Goal: Find specific page/section: Find specific page/section

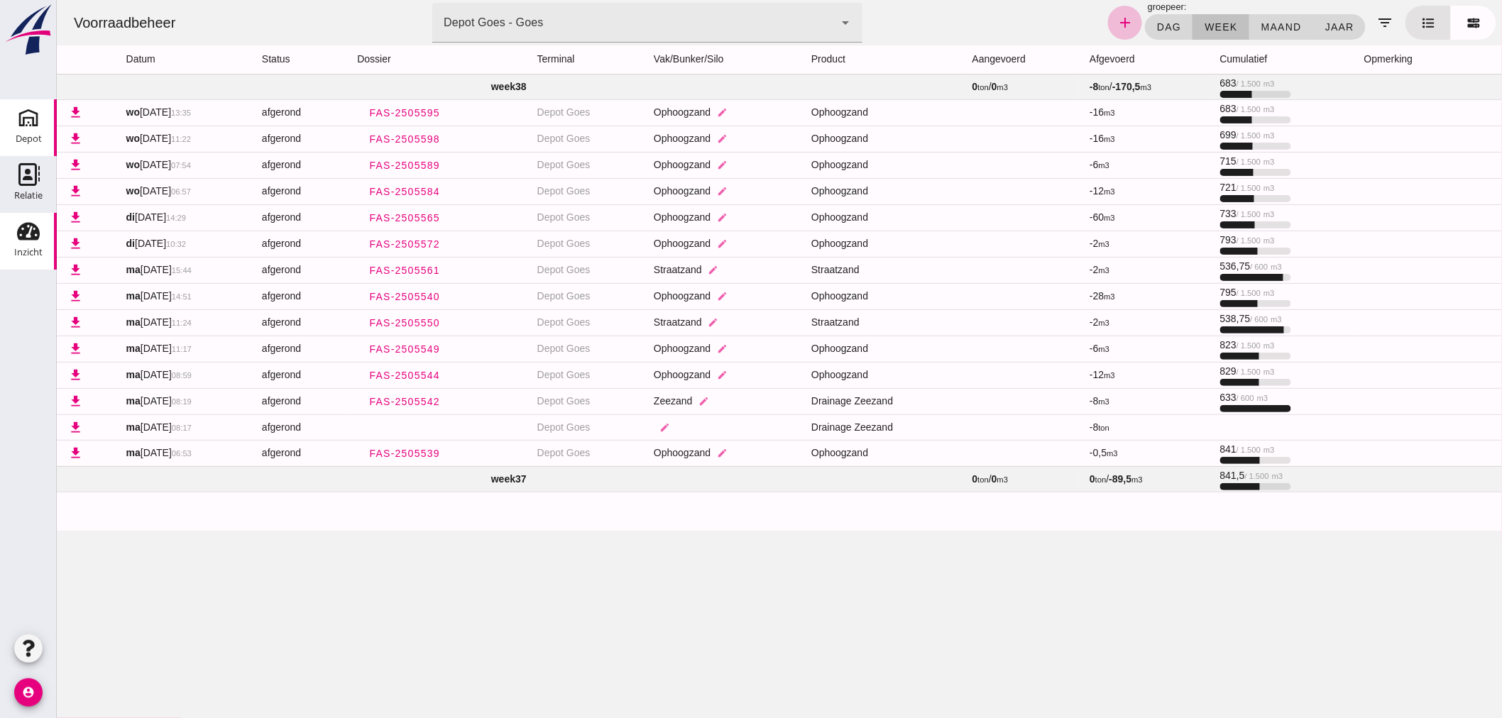
click at [31, 129] on div "Depot" at bounding box center [29, 139] width 26 height 20
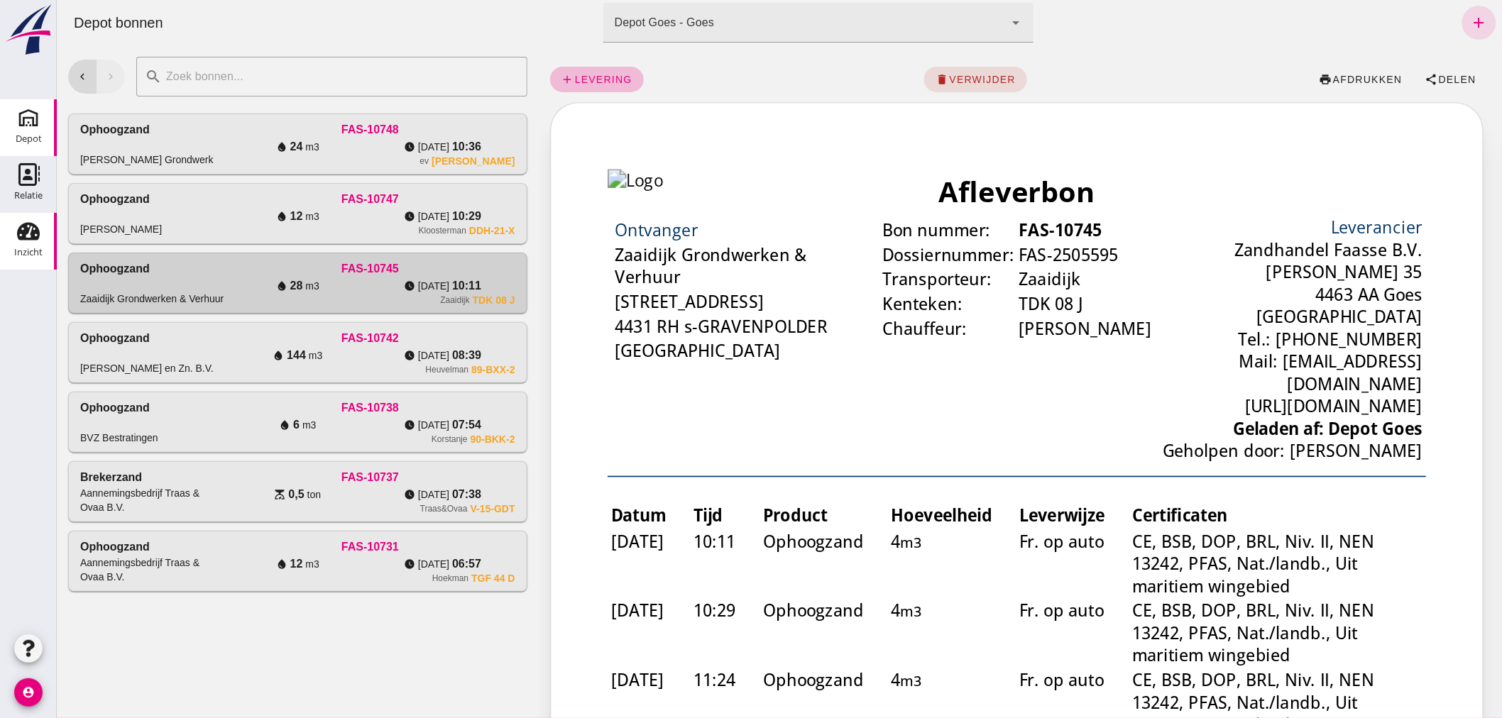
click at [32, 236] on use at bounding box center [28, 232] width 23 height 18
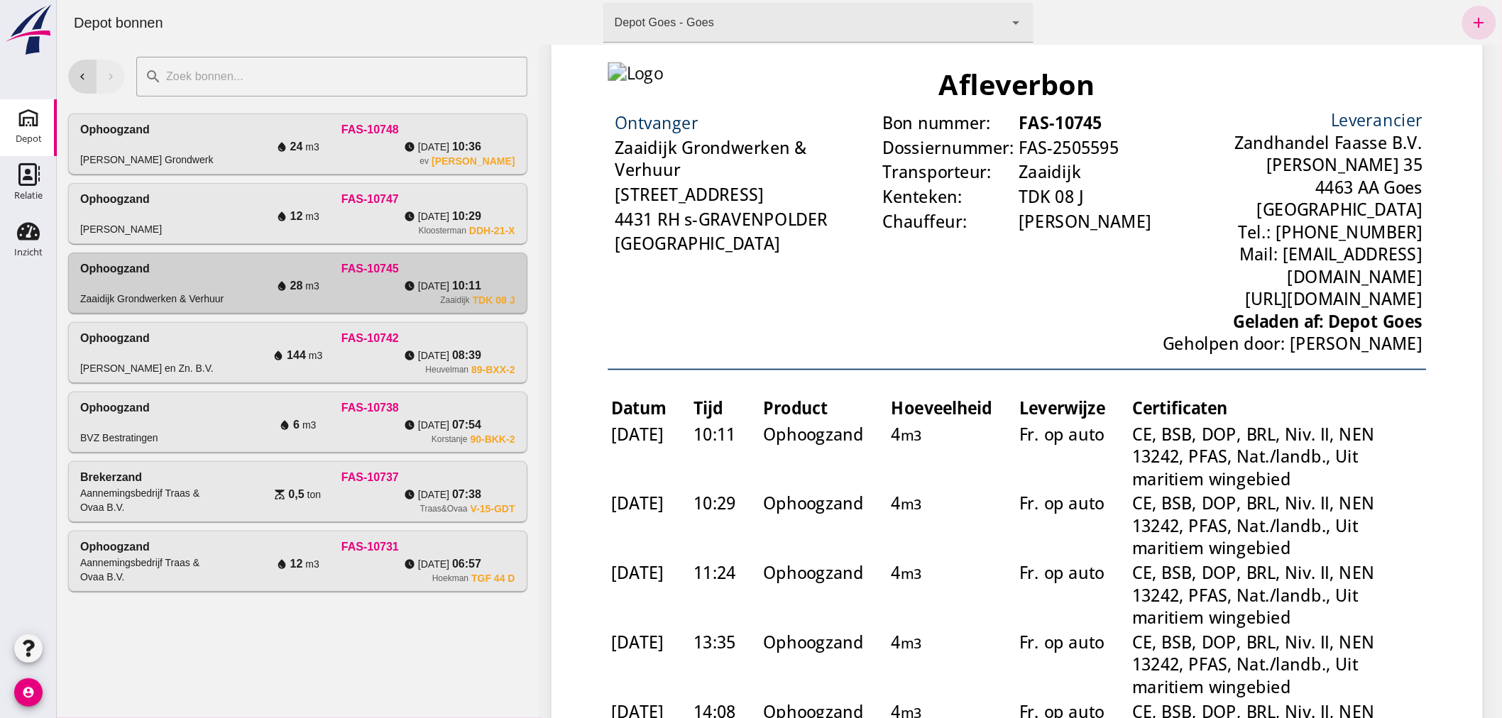
scroll to position [79, 0]
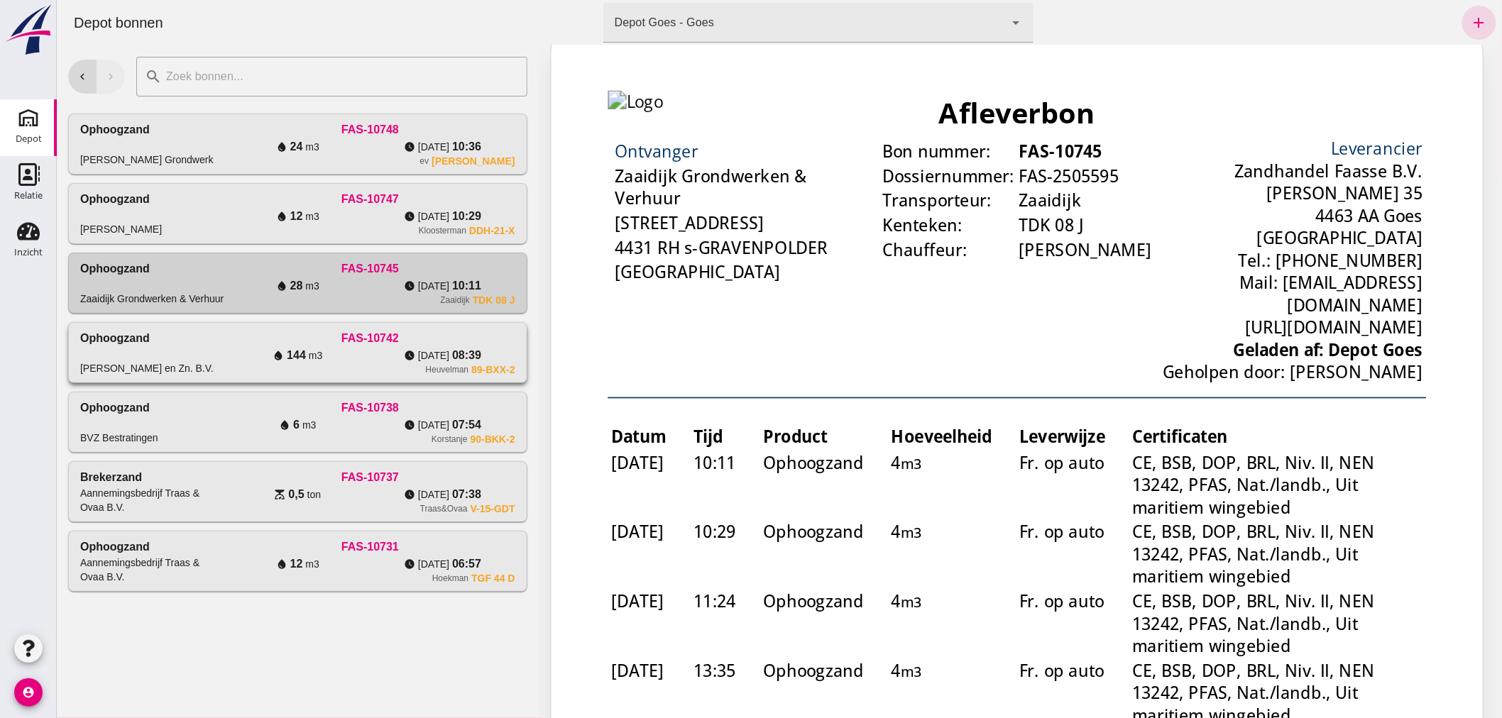
click at [251, 353] on div "water_drop 144 m3" at bounding box center [296, 355] width 145 height 17
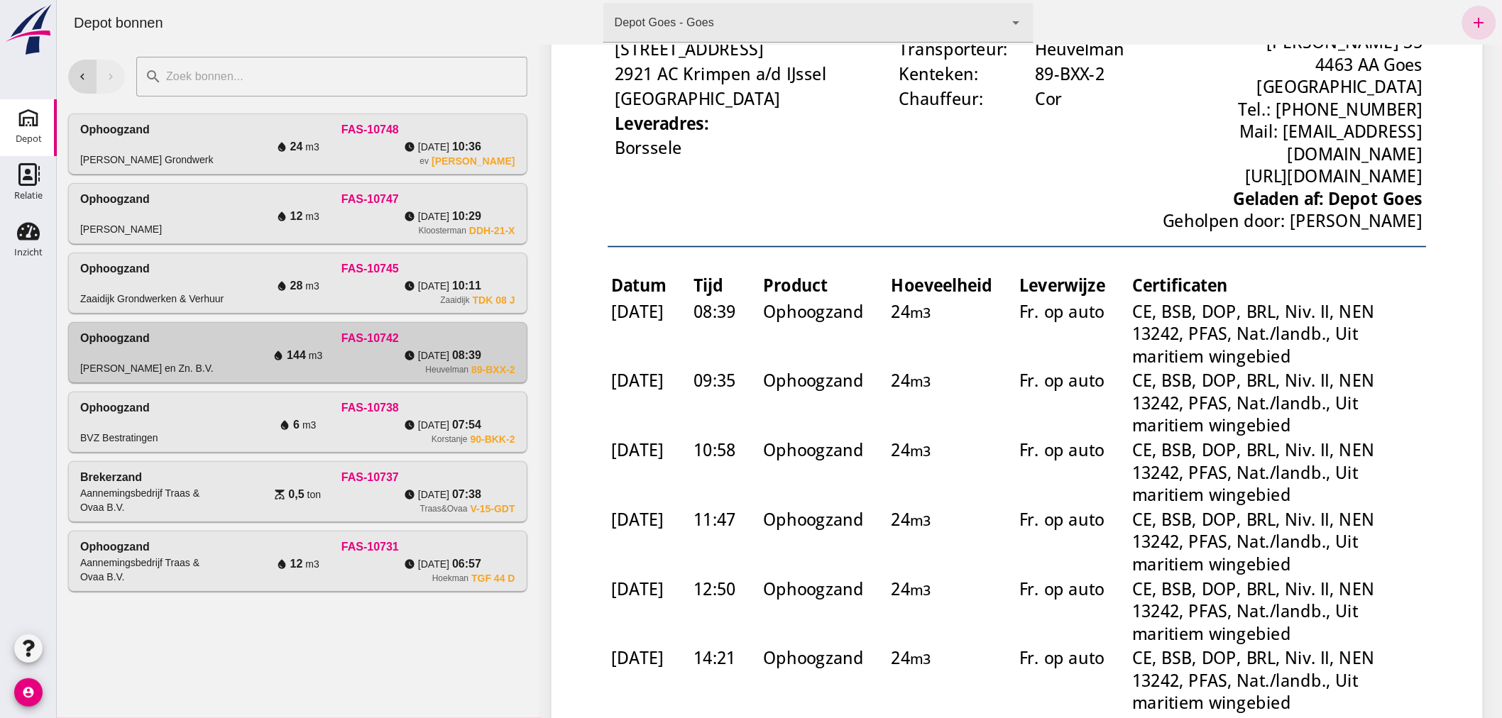
scroll to position [0, 0]
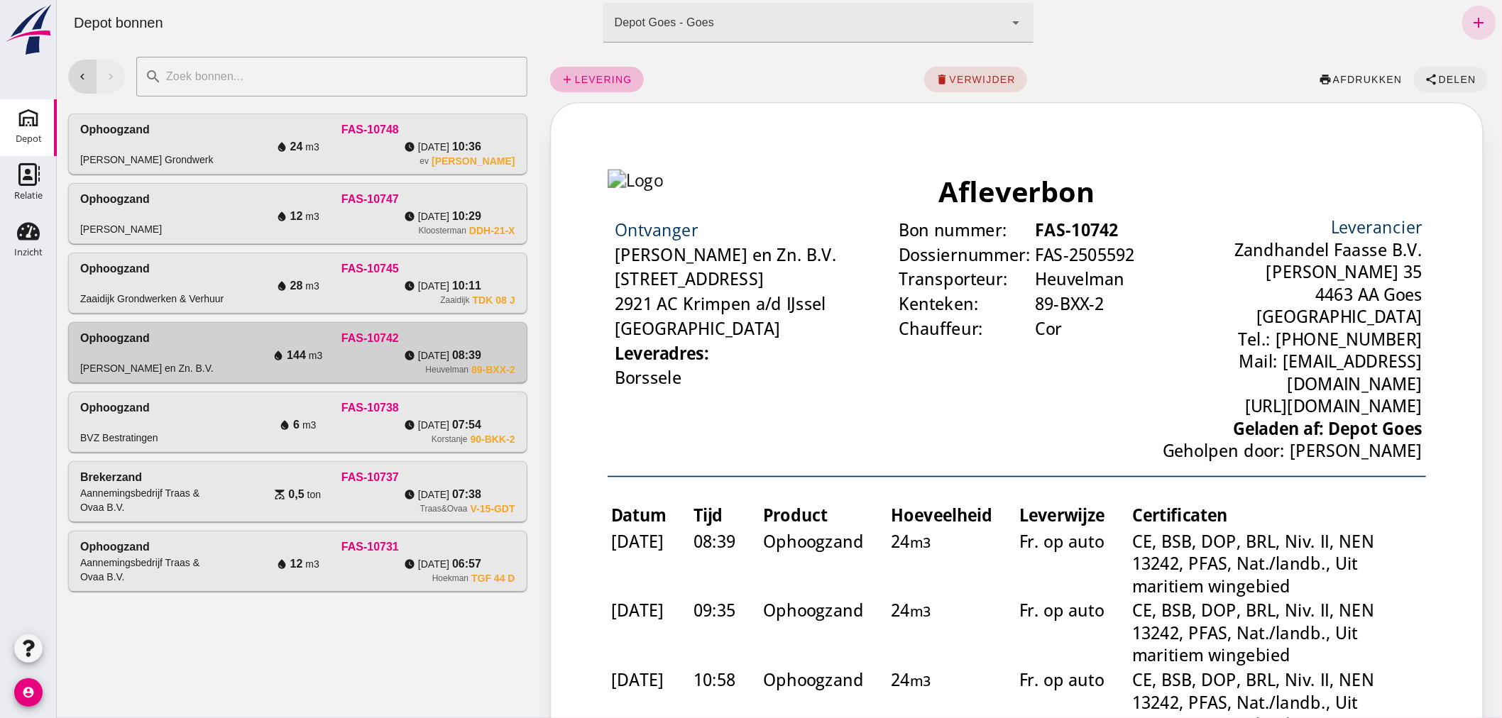
click at [1437, 82] on span "Delen" at bounding box center [1456, 79] width 38 height 11
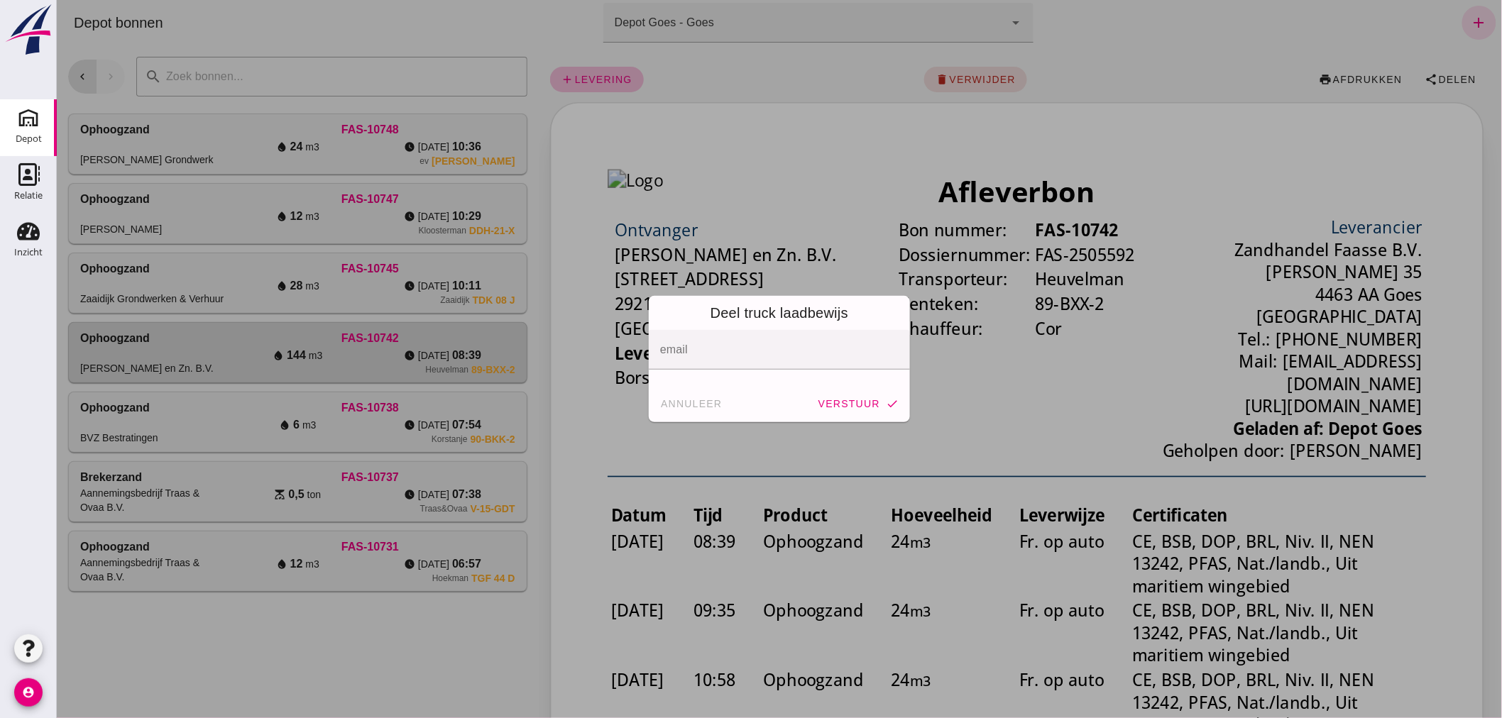
click at [793, 357] on input "email" at bounding box center [777, 357] width 237 height 17
click at [681, 402] on span "annuleer" at bounding box center [690, 403] width 62 height 11
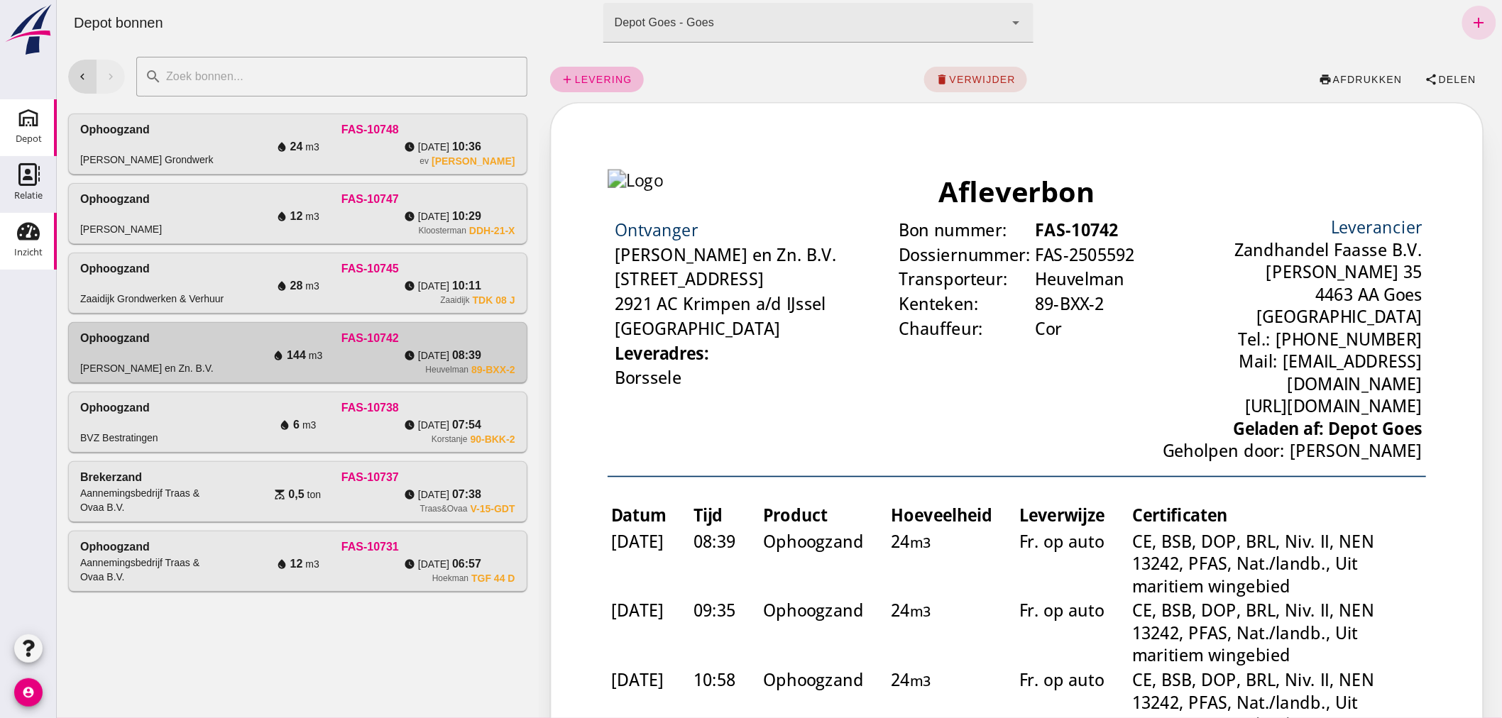
click at [31, 225] on use at bounding box center [28, 232] width 23 height 18
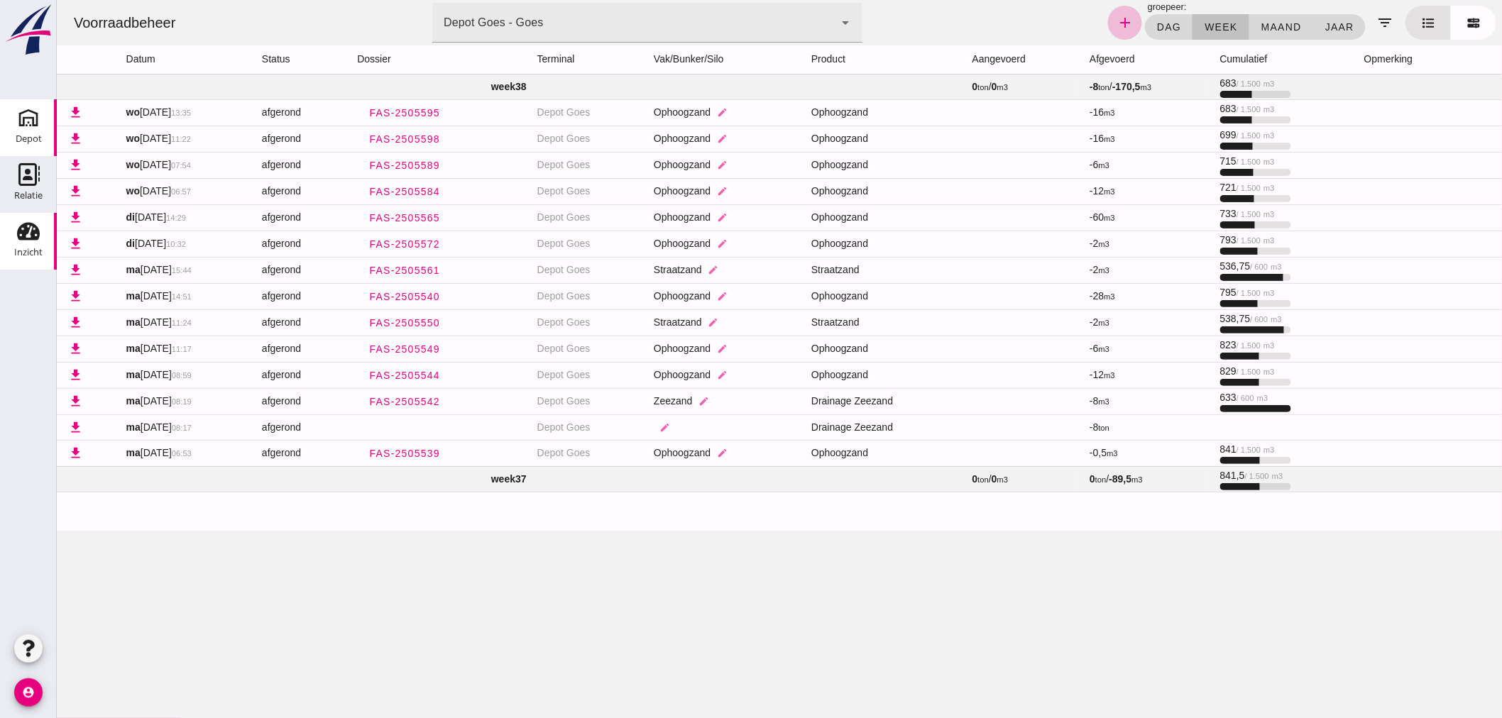
click at [25, 121] on icon "Depot" at bounding box center [28, 117] width 23 height 23
